Goal: Entertainment & Leisure: Consume media (video, audio)

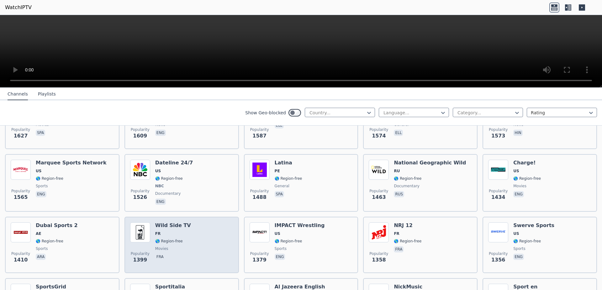
scroll to position [565, 0]
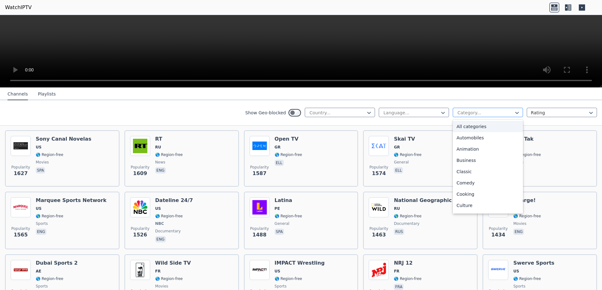
click at [463, 110] on div at bounding box center [485, 113] width 57 height 6
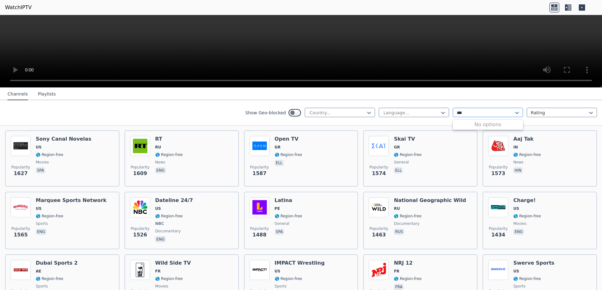
type input "***"
click at [477, 115] on div at bounding box center [485, 113] width 57 height 6
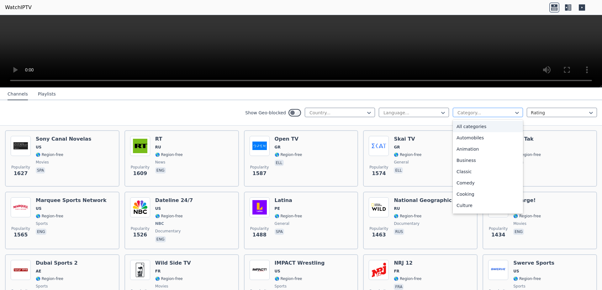
click at [477, 115] on div at bounding box center [485, 113] width 57 height 6
click at [478, 143] on div "Documentary" at bounding box center [488, 141] width 70 height 11
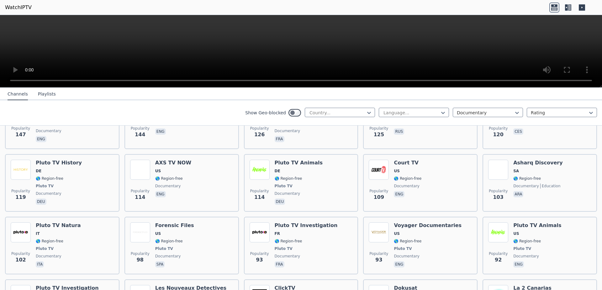
scroll to position [452, 0]
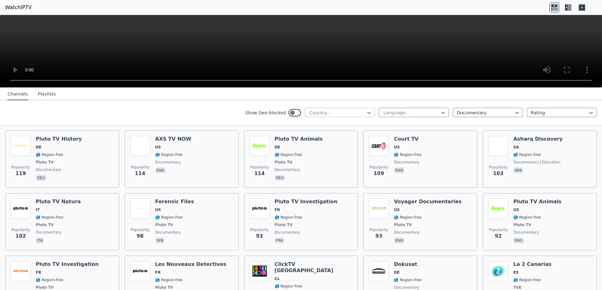
click at [360, 110] on div at bounding box center [337, 113] width 57 height 6
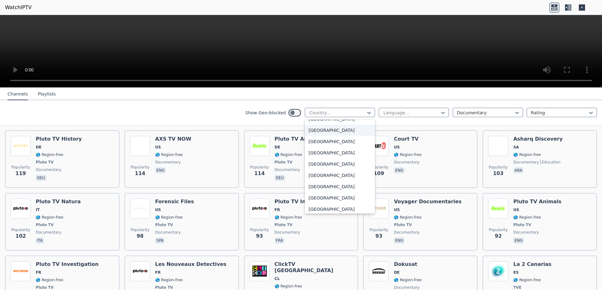
scroll to position [264, 0]
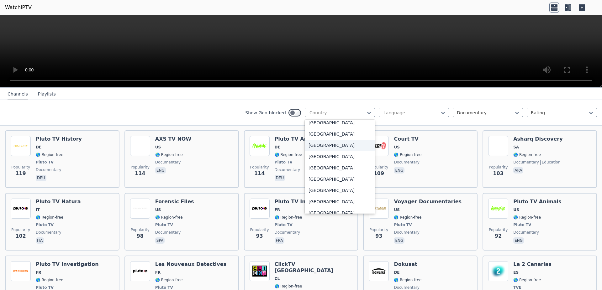
click at [328, 143] on div "[GEOGRAPHIC_DATA]" at bounding box center [340, 145] width 70 height 11
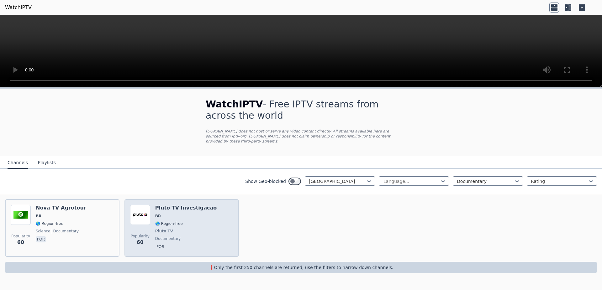
click at [166, 214] on div "Pluto TV Investigacao BR 🌎 Region-free Pluto TV documentary por" at bounding box center [185, 228] width 61 height 46
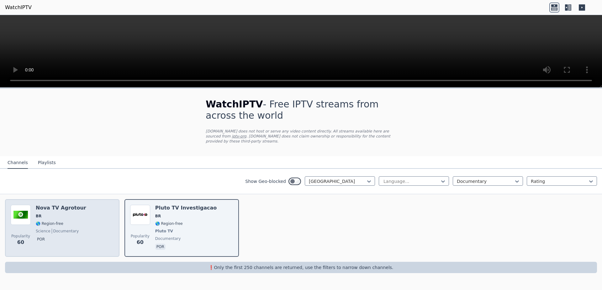
click at [70, 221] on span "🌎 Region-free" at bounding box center [61, 223] width 51 height 5
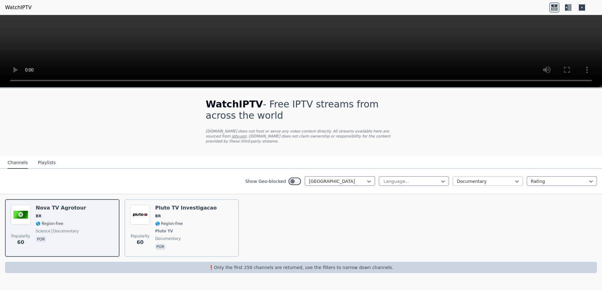
click at [460, 178] on div at bounding box center [485, 181] width 57 height 6
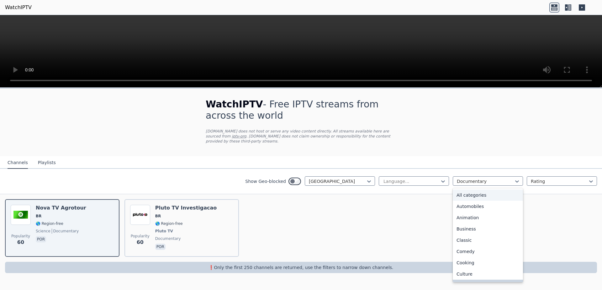
click at [475, 190] on div "All categories" at bounding box center [488, 195] width 70 height 11
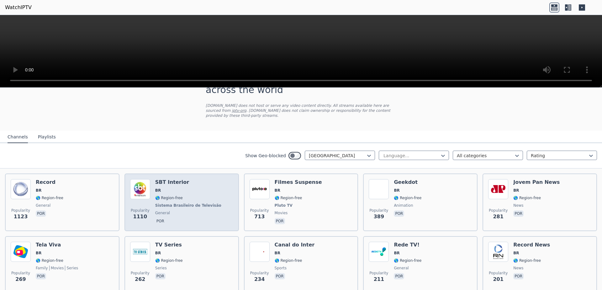
scroll to position [38, 0]
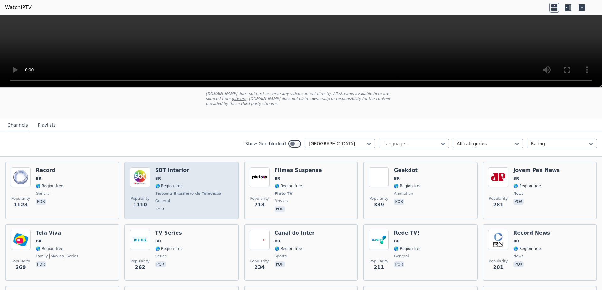
click at [195, 177] on div "SBT Interior BR 🌎 Region-free Sistema Brasileiro de Televisão general por" at bounding box center [188, 191] width 67 height 46
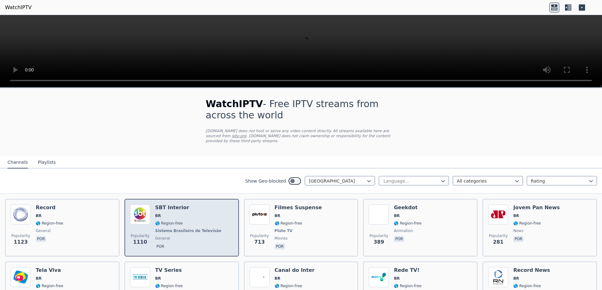
scroll to position [0, 0]
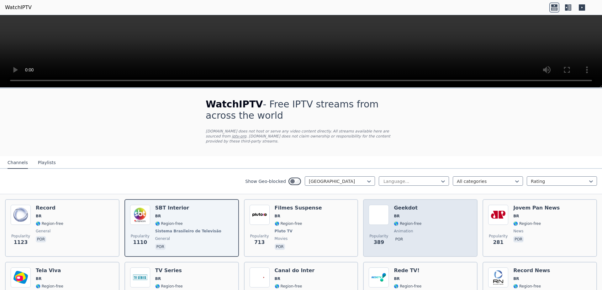
click at [416, 237] on span "por" at bounding box center [408, 241] width 28 height 8
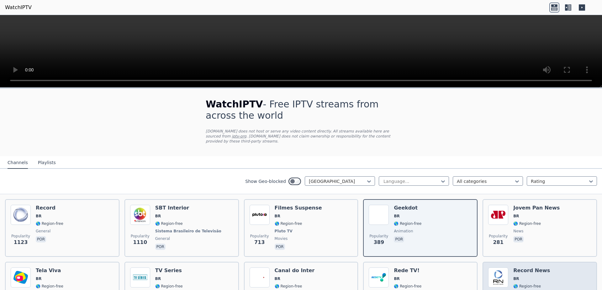
click at [514, 277] on span "BR" at bounding box center [517, 279] width 6 height 5
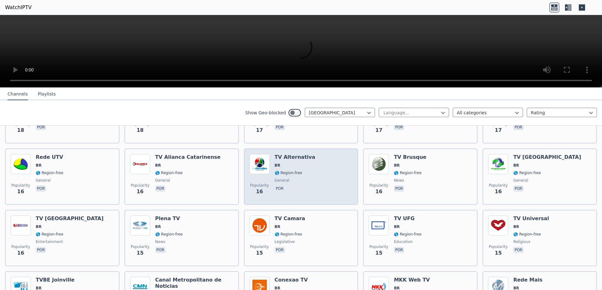
scroll to position [1108, 0]
